Goal: Task Accomplishment & Management: Use online tool/utility

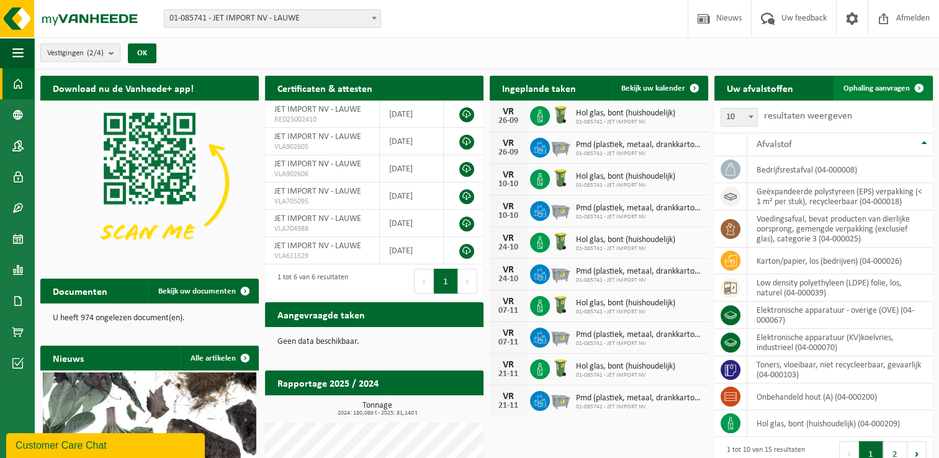
click at [893, 89] on span "Ophaling aanvragen" at bounding box center [876, 88] width 66 height 8
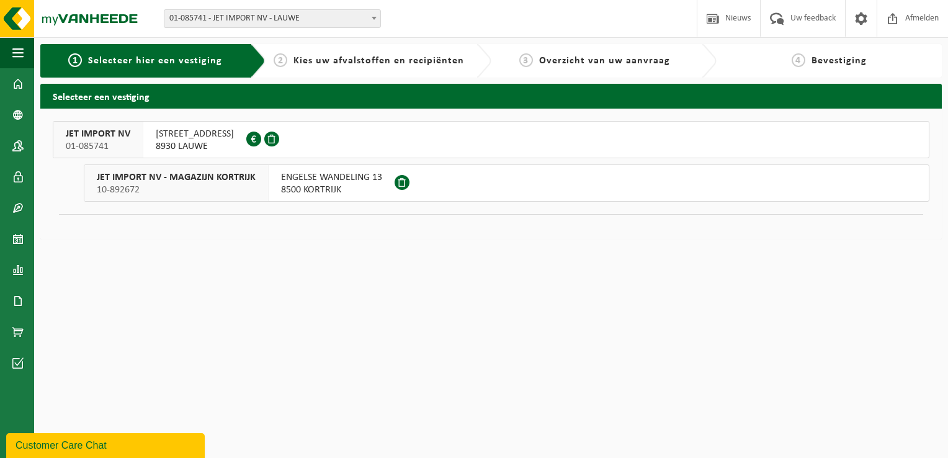
click at [225, 187] on span "10-892672" at bounding box center [176, 190] width 159 height 12
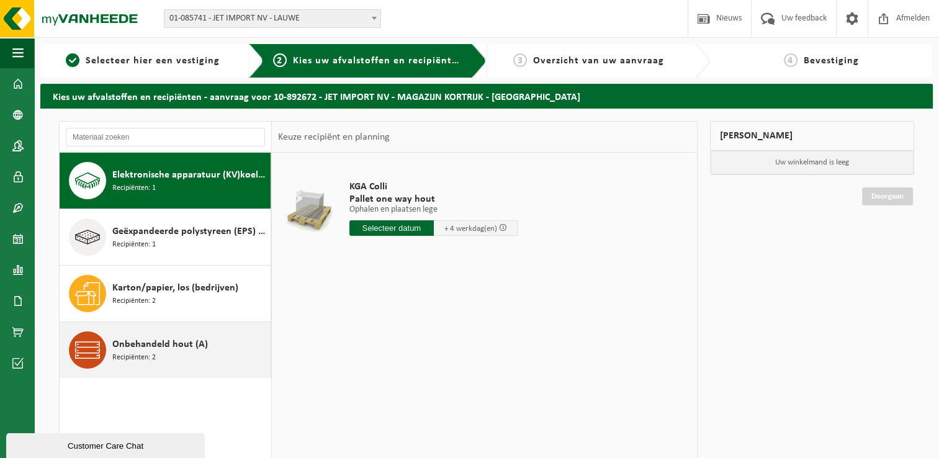
click at [198, 351] on div "Onbehandeld hout (A) Recipiënten: 2" at bounding box center [189, 349] width 155 height 37
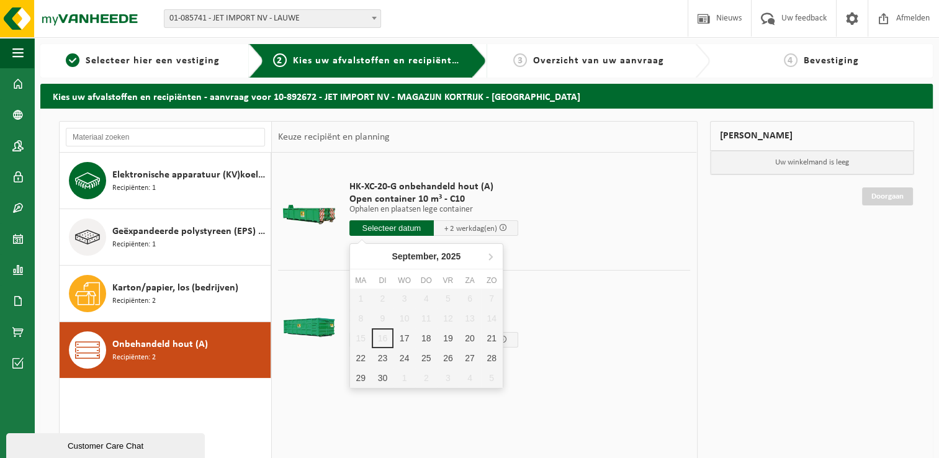
click at [404, 227] on input "text" at bounding box center [391, 228] width 84 height 16
click at [401, 340] on div "17" at bounding box center [404, 338] width 22 height 20
type input "Van 2025-09-17"
type input "2025-09-17"
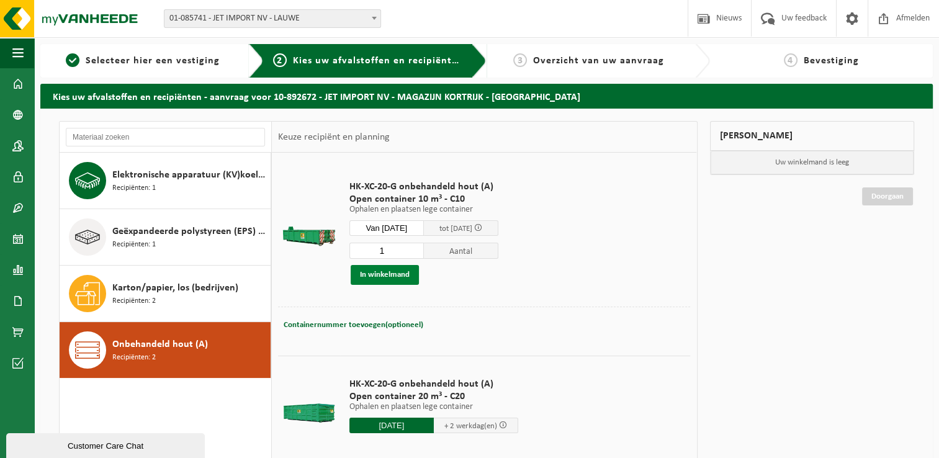
click at [390, 274] on button "In winkelmand" at bounding box center [384, 275] width 68 height 20
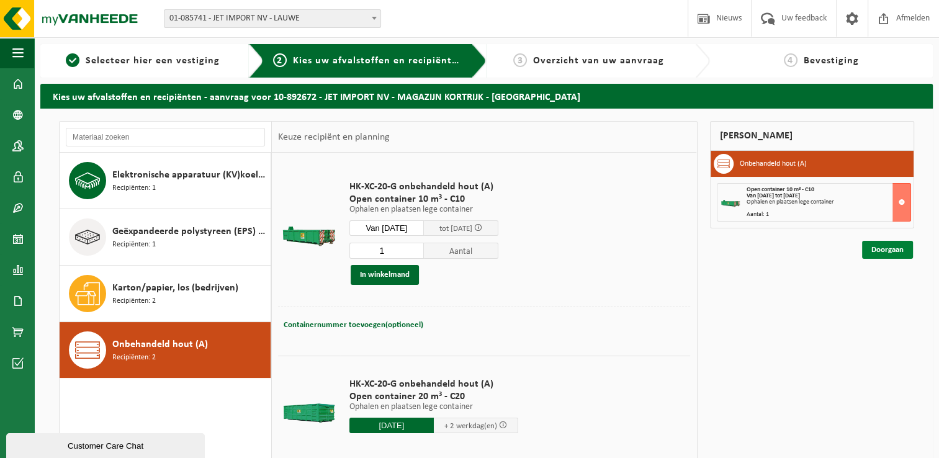
click at [871, 250] on link "Doorgaan" at bounding box center [887, 250] width 51 height 18
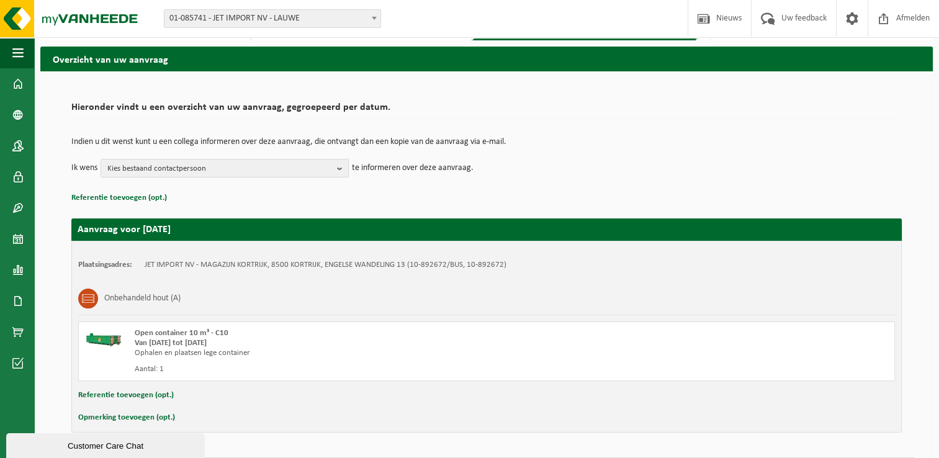
scroll to position [73, 0]
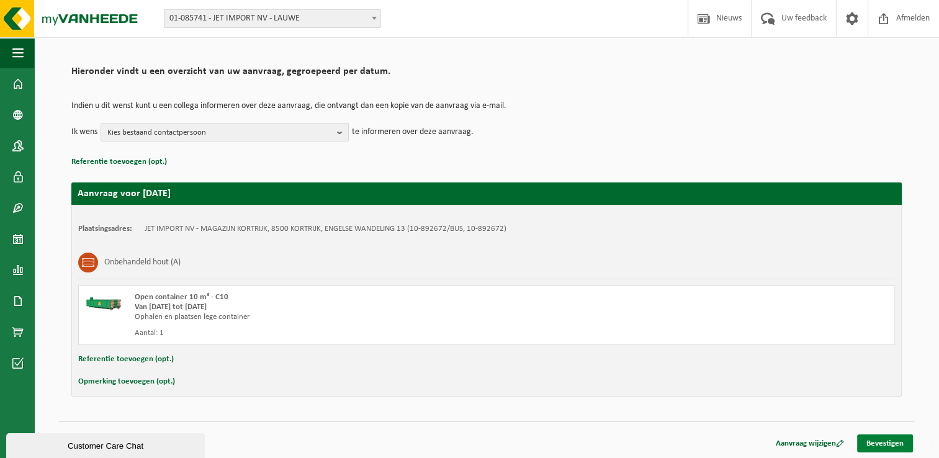
click at [880, 437] on link "Bevestigen" at bounding box center [885, 443] width 56 height 18
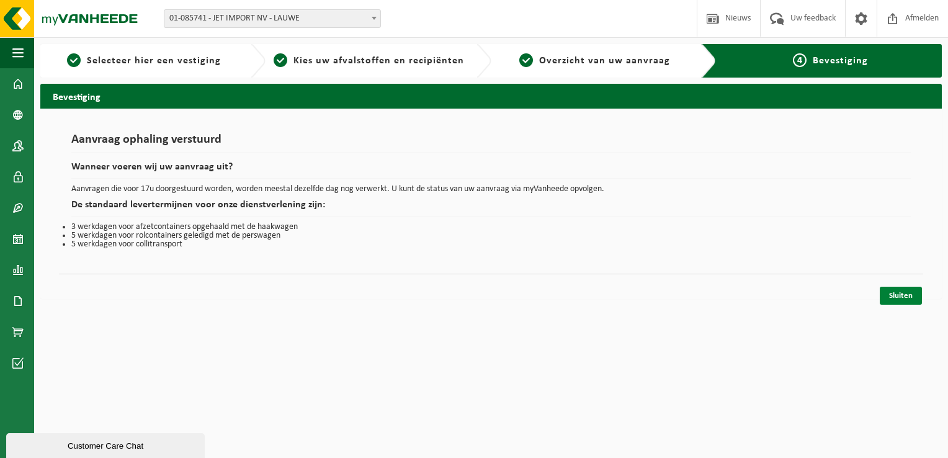
click at [903, 298] on link "Sluiten" at bounding box center [901, 296] width 42 height 18
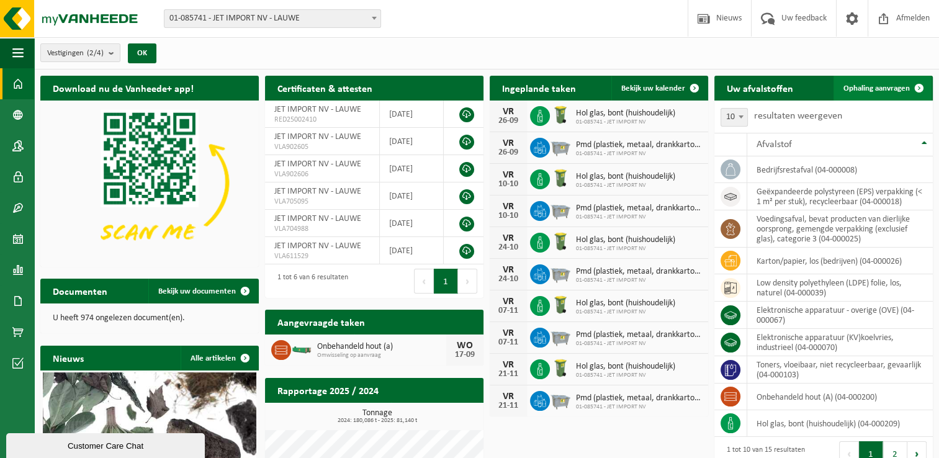
click at [913, 91] on span at bounding box center [918, 88] width 25 height 25
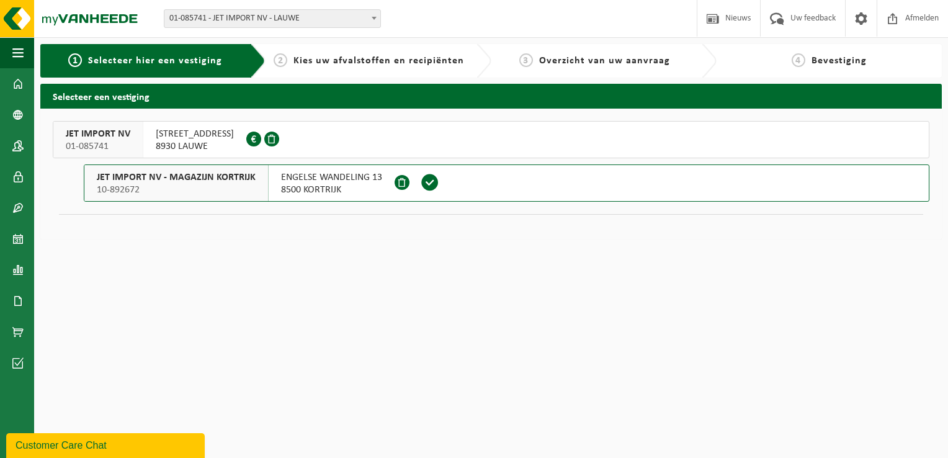
click at [179, 143] on span "8930 LAUWE" at bounding box center [195, 146] width 78 height 12
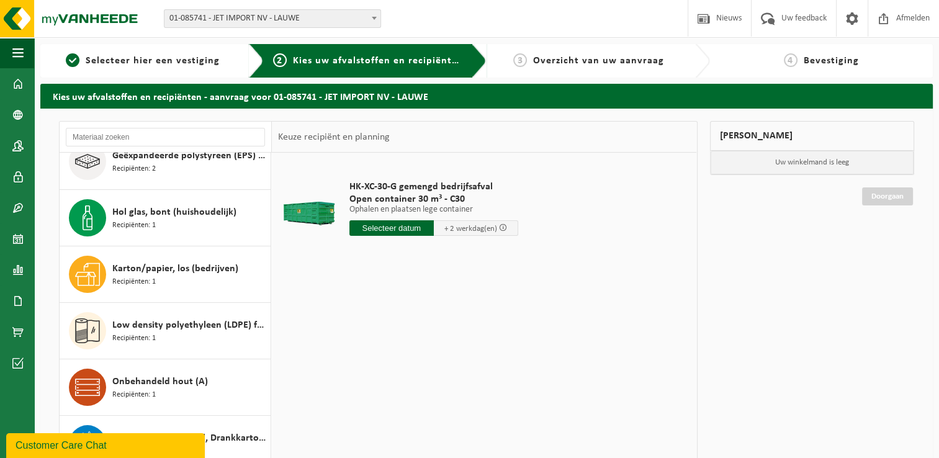
scroll to position [248, 0]
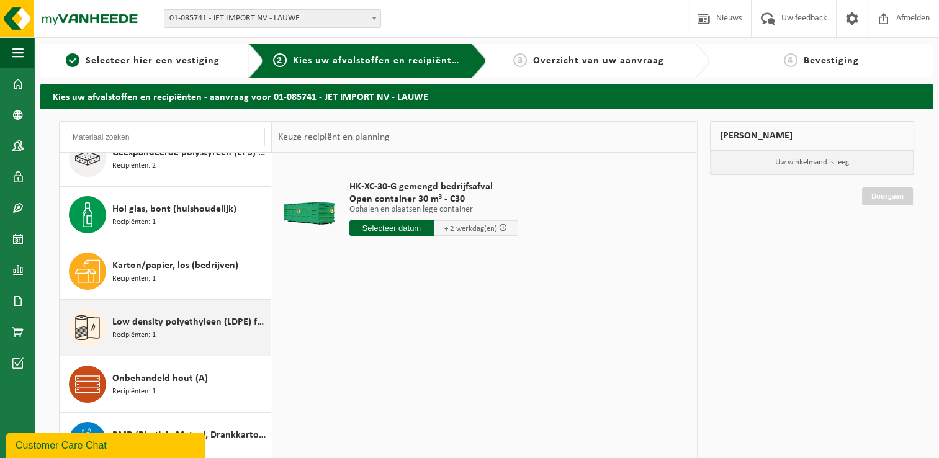
click at [190, 323] on span "Low density polyethyleen (LDPE) folie, los, naturel" at bounding box center [189, 322] width 155 height 15
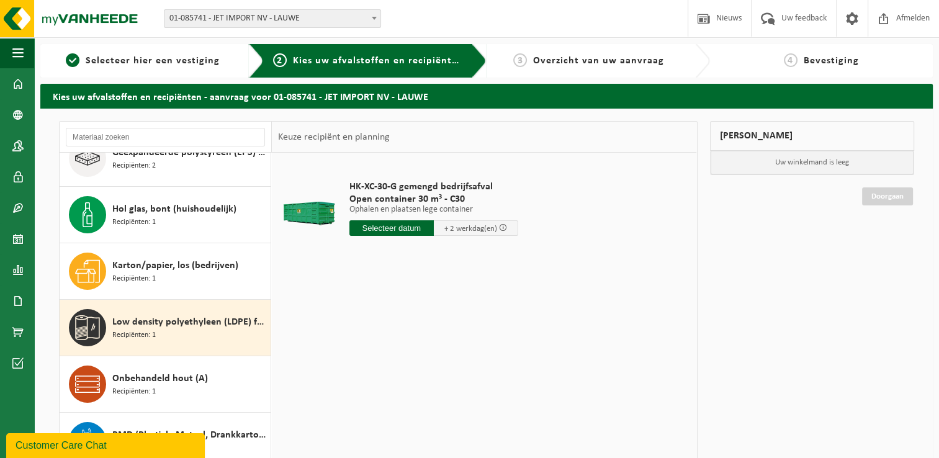
scroll to position [359, 0]
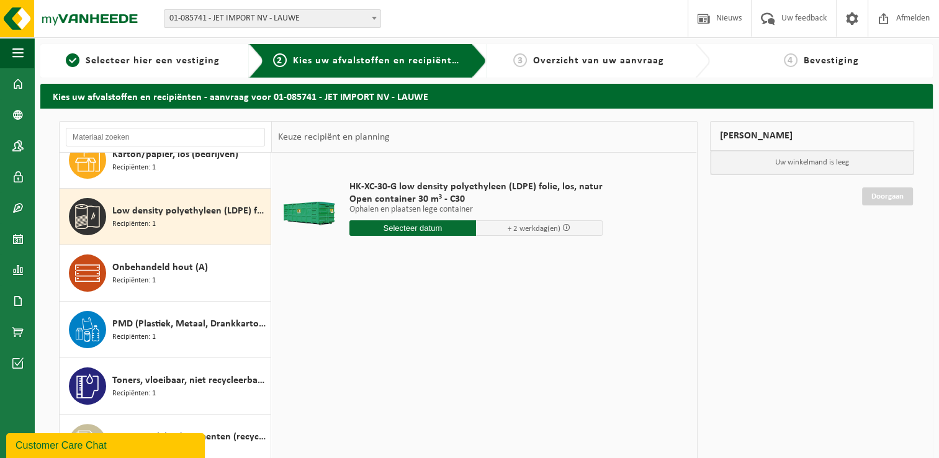
click at [380, 229] on input "text" at bounding box center [412, 228] width 127 height 16
click at [404, 230] on input "text" at bounding box center [412, 228] width 127 height 16
click at [420, 227] on input "text" at bounding box center [412, 228] width 127 height 16
click at [419, 247] on div "HK-XC-30-G low density polyethyleen (LDPE) folie, los, natur Open container 30 …" at bounding box center [475, 211] width 265 height 86
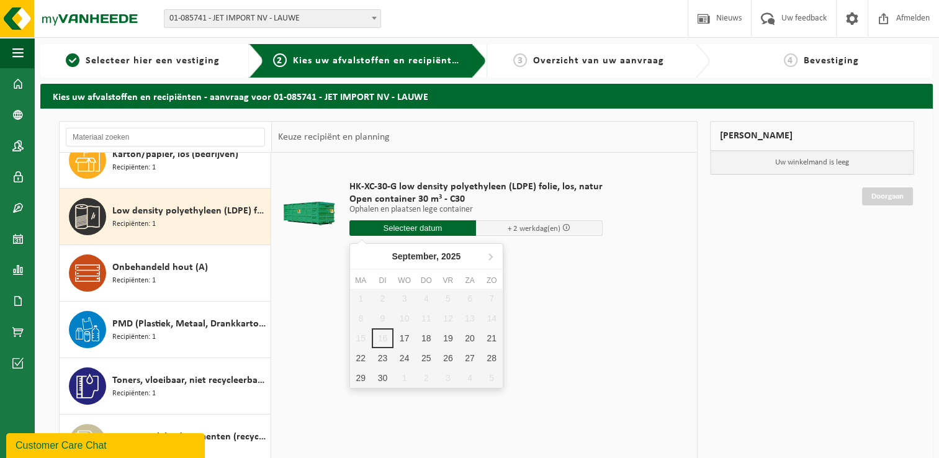
click at [419, 225] on input "text" at bounding box center [412, 228] width 127 height 16
click at [406, 335] on div "17" at bounding box center [404, 338] width 22 height 20
type input "Van 2025-09-17"
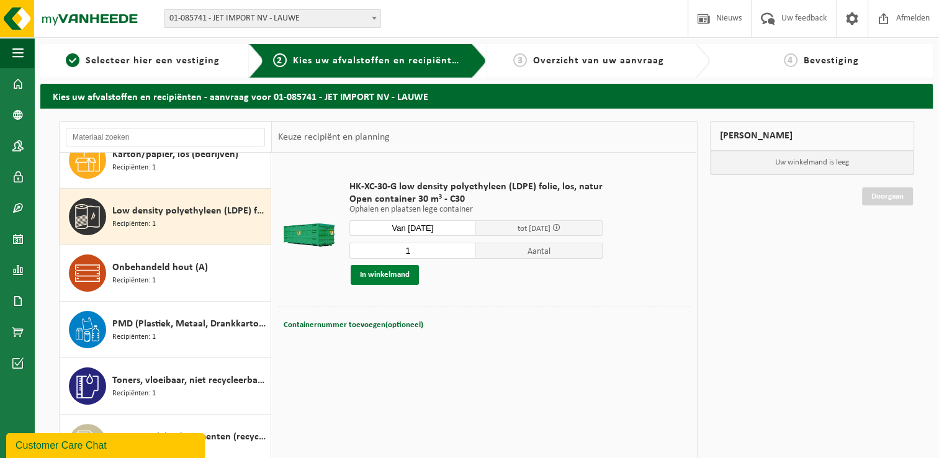
click at [408, 271] on button "In winkelmand" at bounding box center [384, 275] width 68 height 20
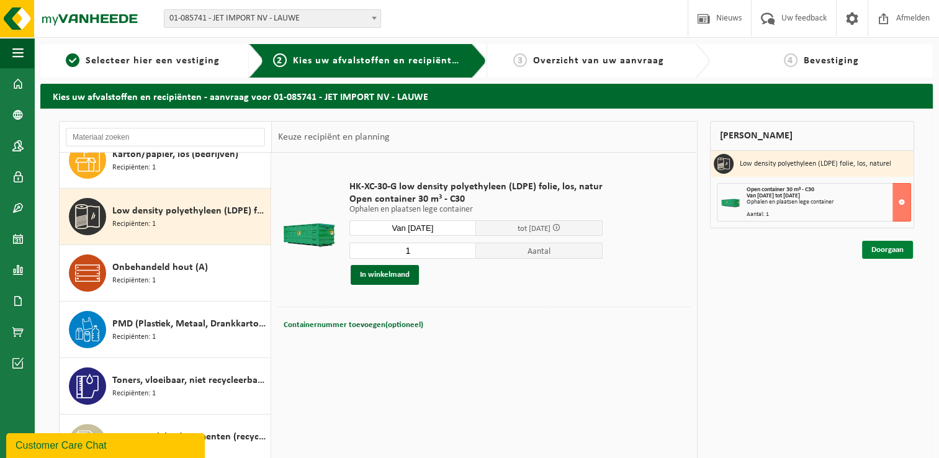
click at [884, 252] on link "Doorgaan" at bounding box center [887, 250] width 51 height 18
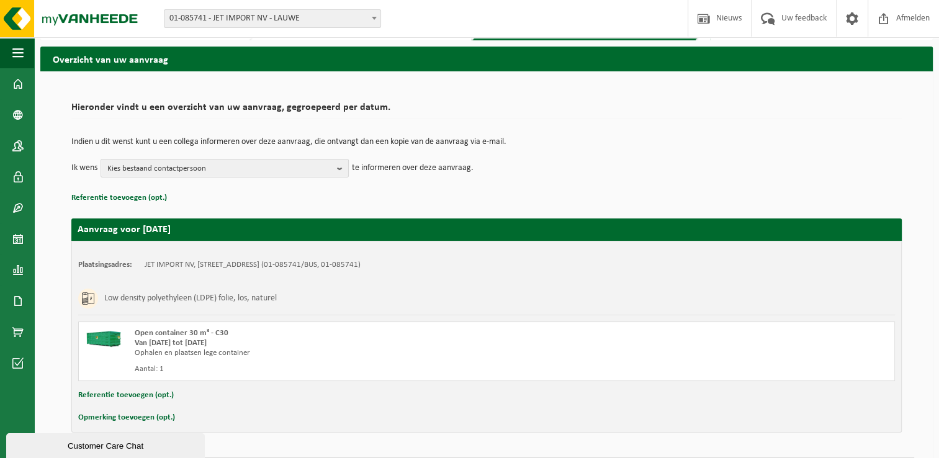
scroll to position [73, 0]
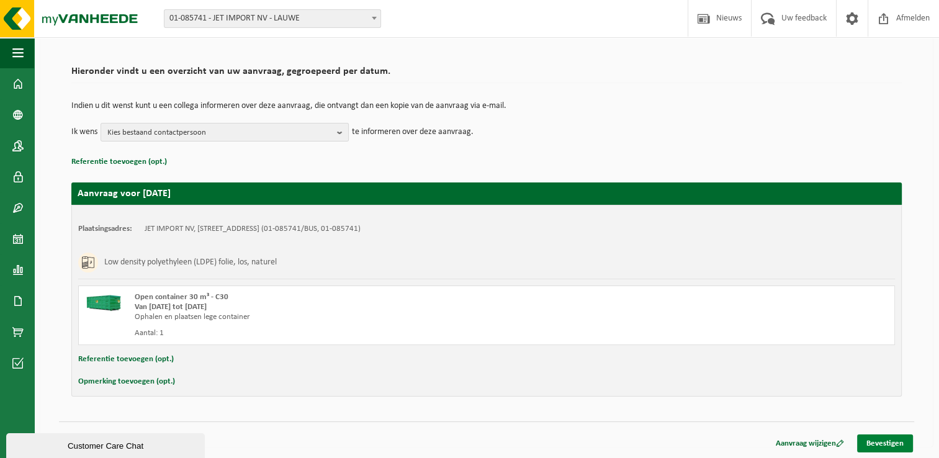
click at [871, 443] on link "Bevestigen" at bounding box center [885, 443] width 56 height 18
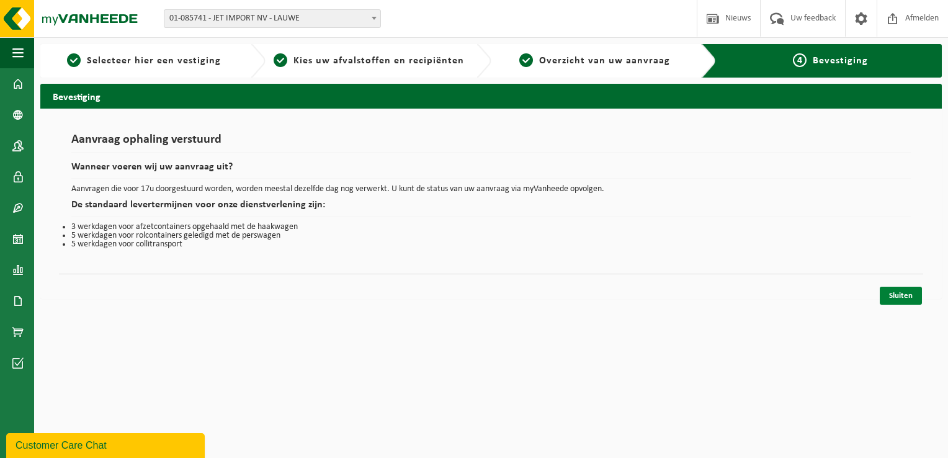
click at [895, 300] on link "Sluiten" at bounding box center [901, 296] width 42 height 18
